Goal: Obtain resource: Obtain resource

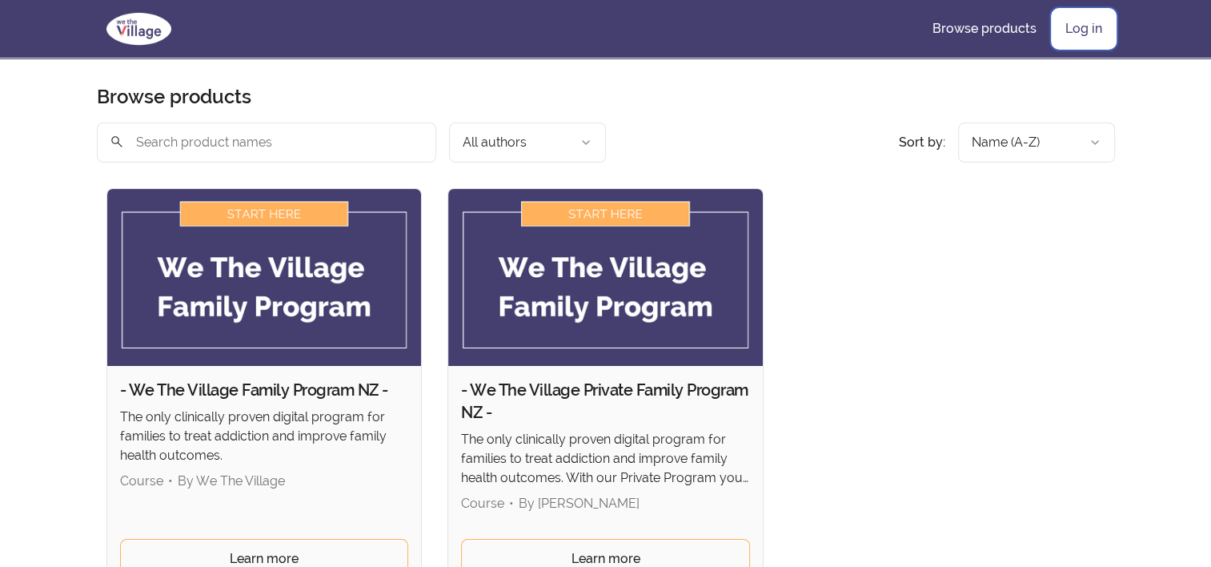
click at [1095, 26] on link "Log in" at bounding box center [1084, 29] width 62 height 38
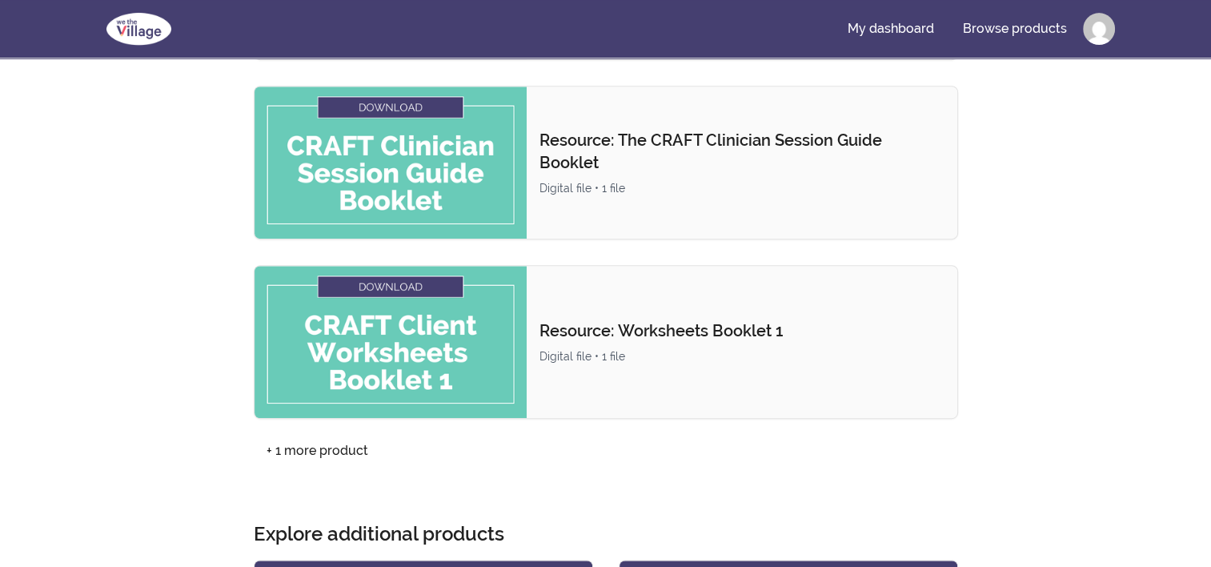
scroll to position [716, 0]
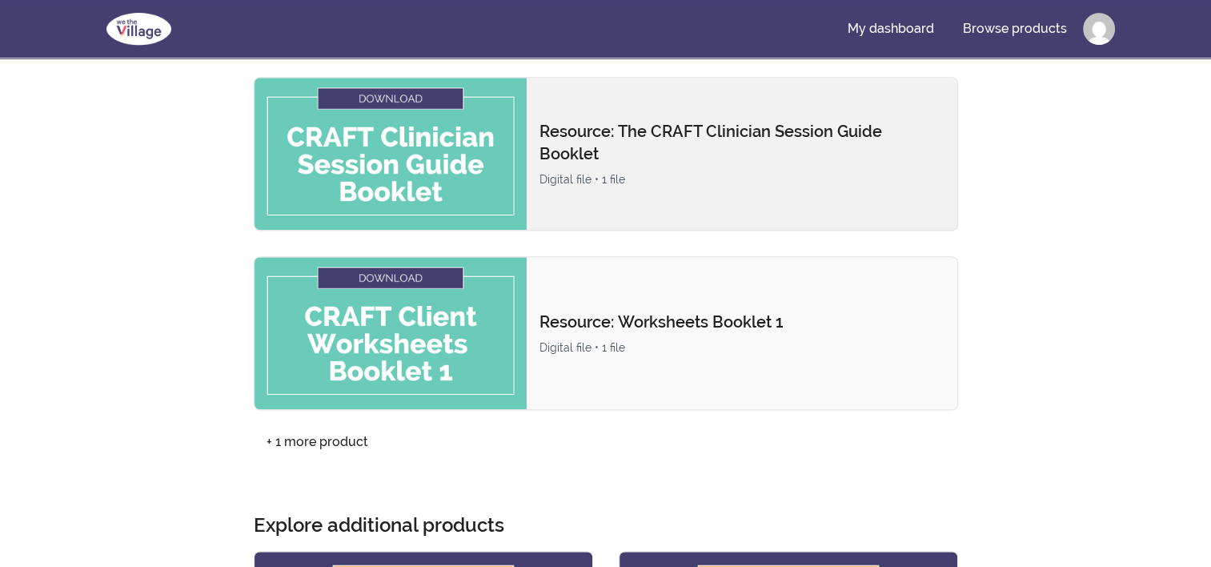
click at [566, 153] on p "Resource: The CRAFT Clinician Session Guide Booklet" at bounding box center [741, 142] width 405 height 45
